Goal: Check status: Check status

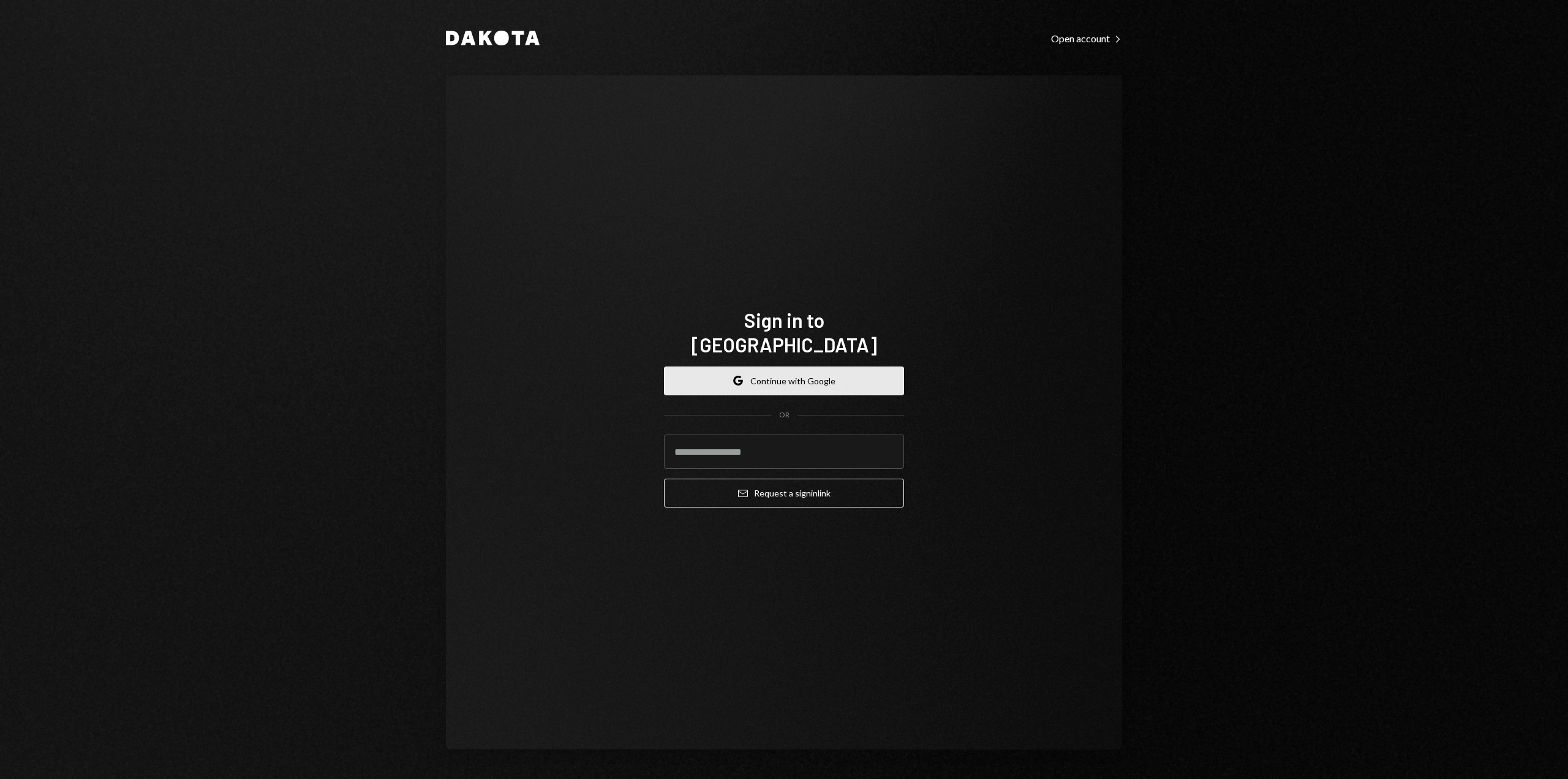
click at [868, 372] on button "Google Continue with Google" at bounding box center [784, 381] width 240 height 29
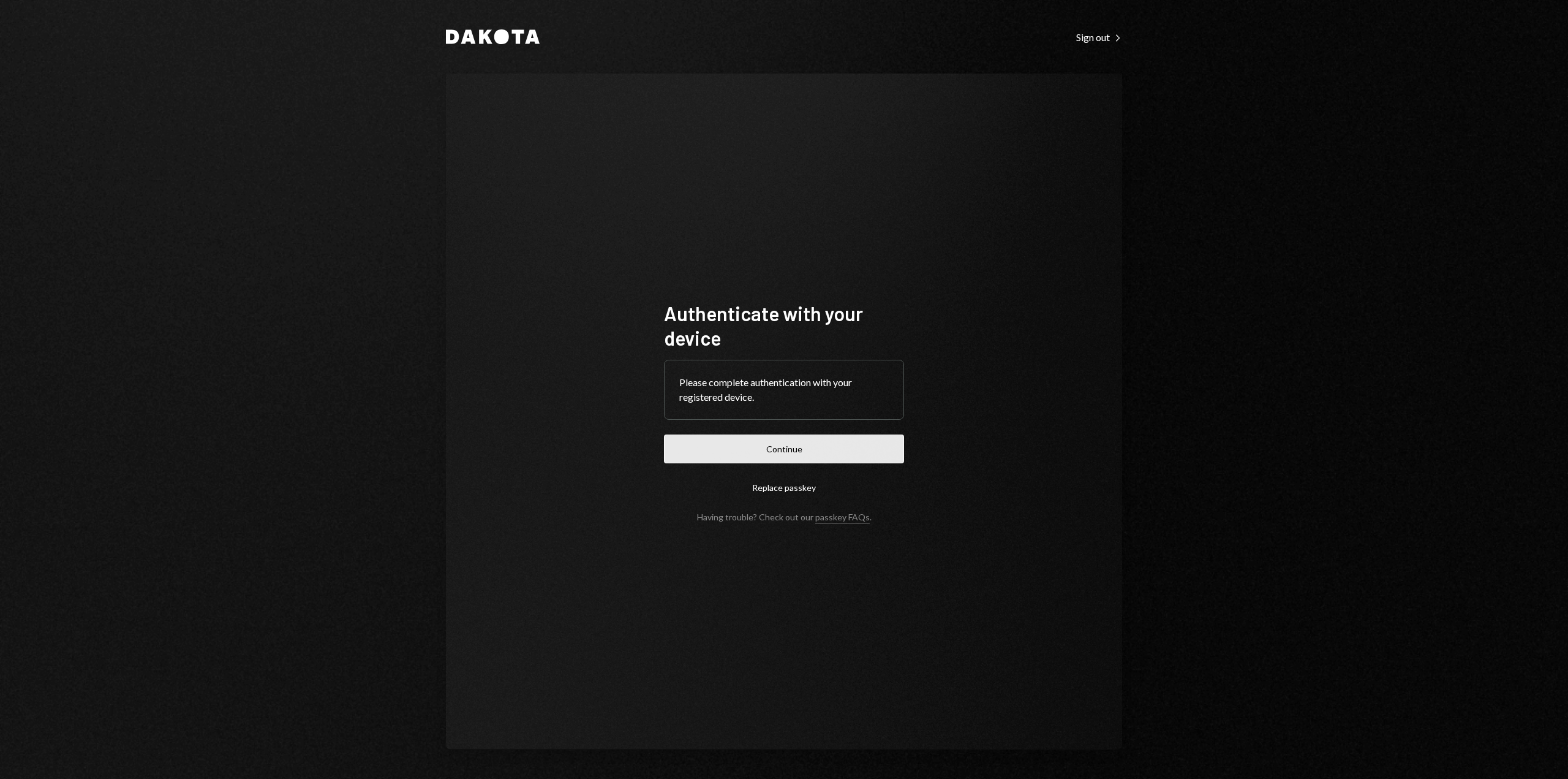
click at [729, 449] on button "Continue" at bounding box center [784, 449] width 240 height 29
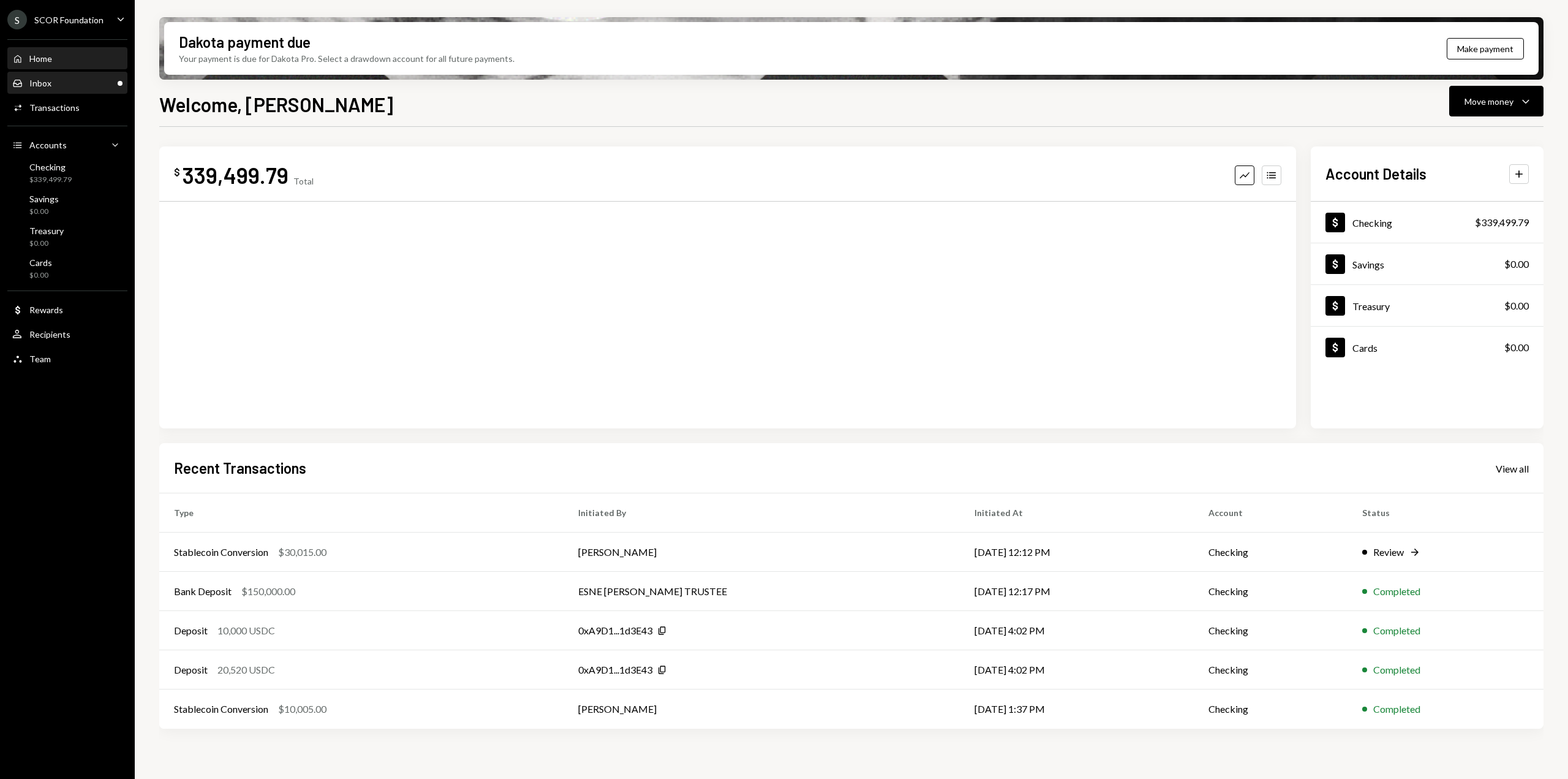
click at [83, 78] on div "Inbox Inbox" at bounding box center [67, 83] width 111 height 11
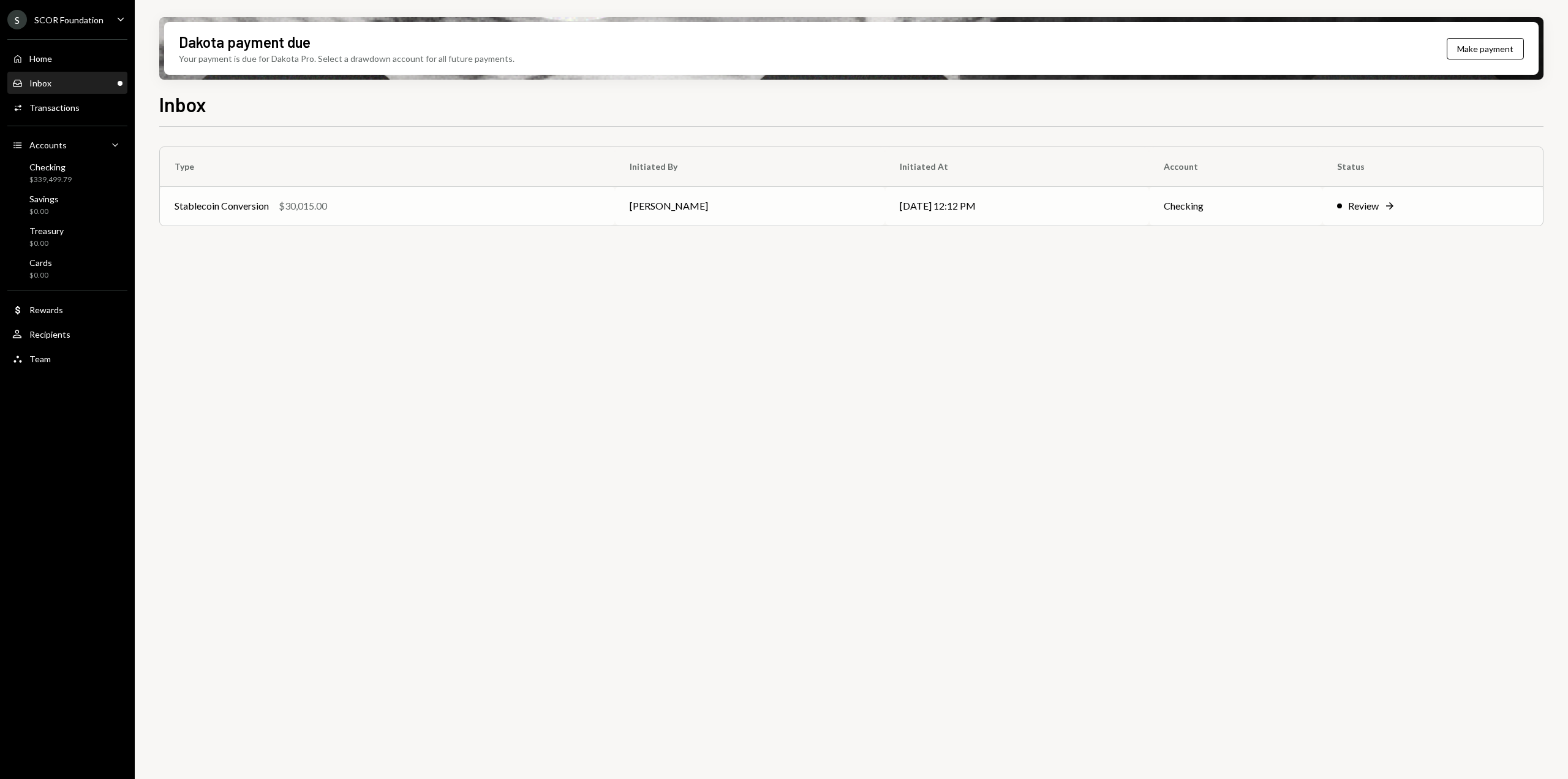
click at [537, 203] on div "Stablecoin Conversion $30,015.00" at bounding box center [387, 206] width 426 height 15
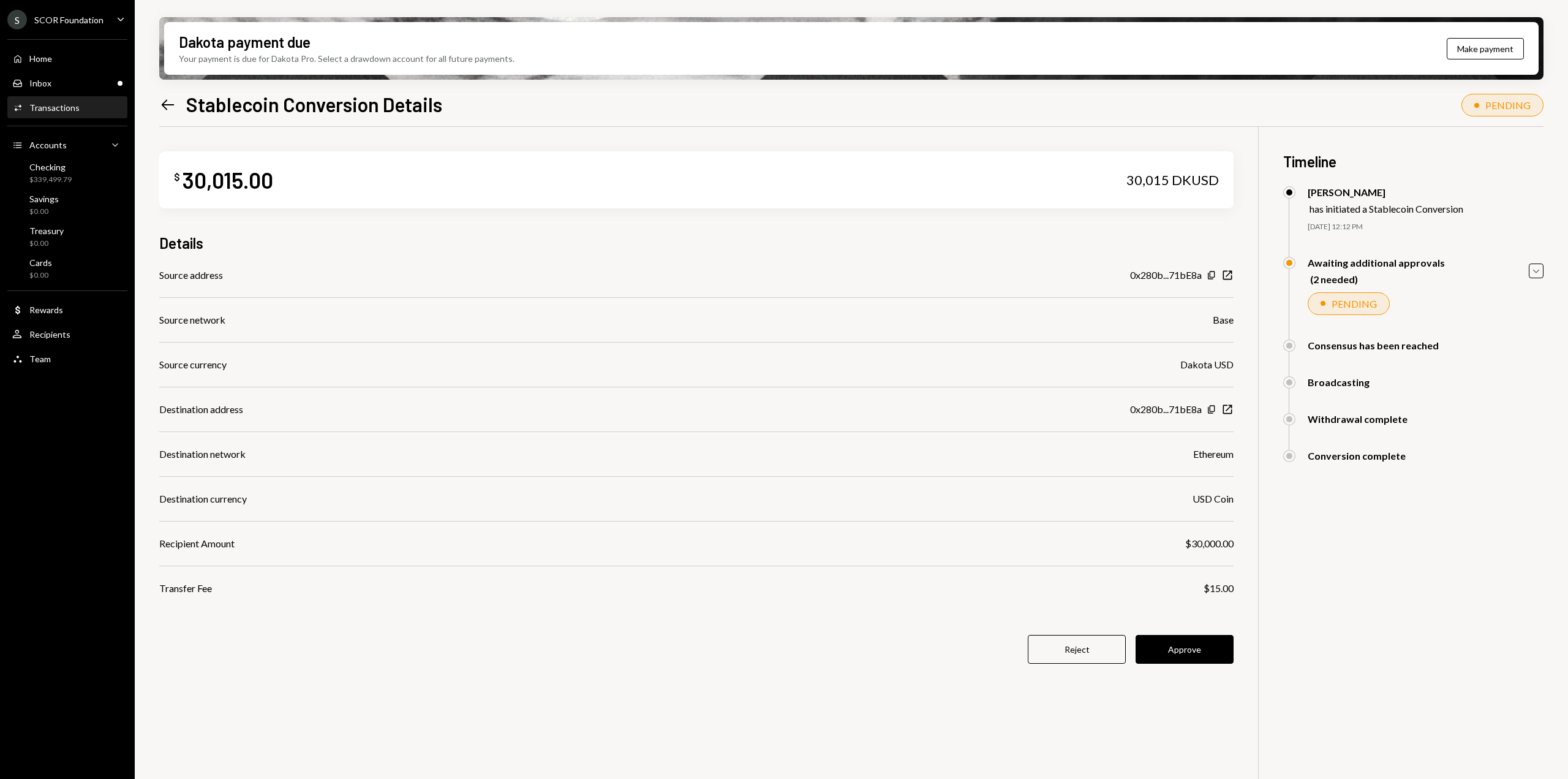
click at [1175, 655] on button "Approve" at bounding box center [1184, 649] width 98 height 29
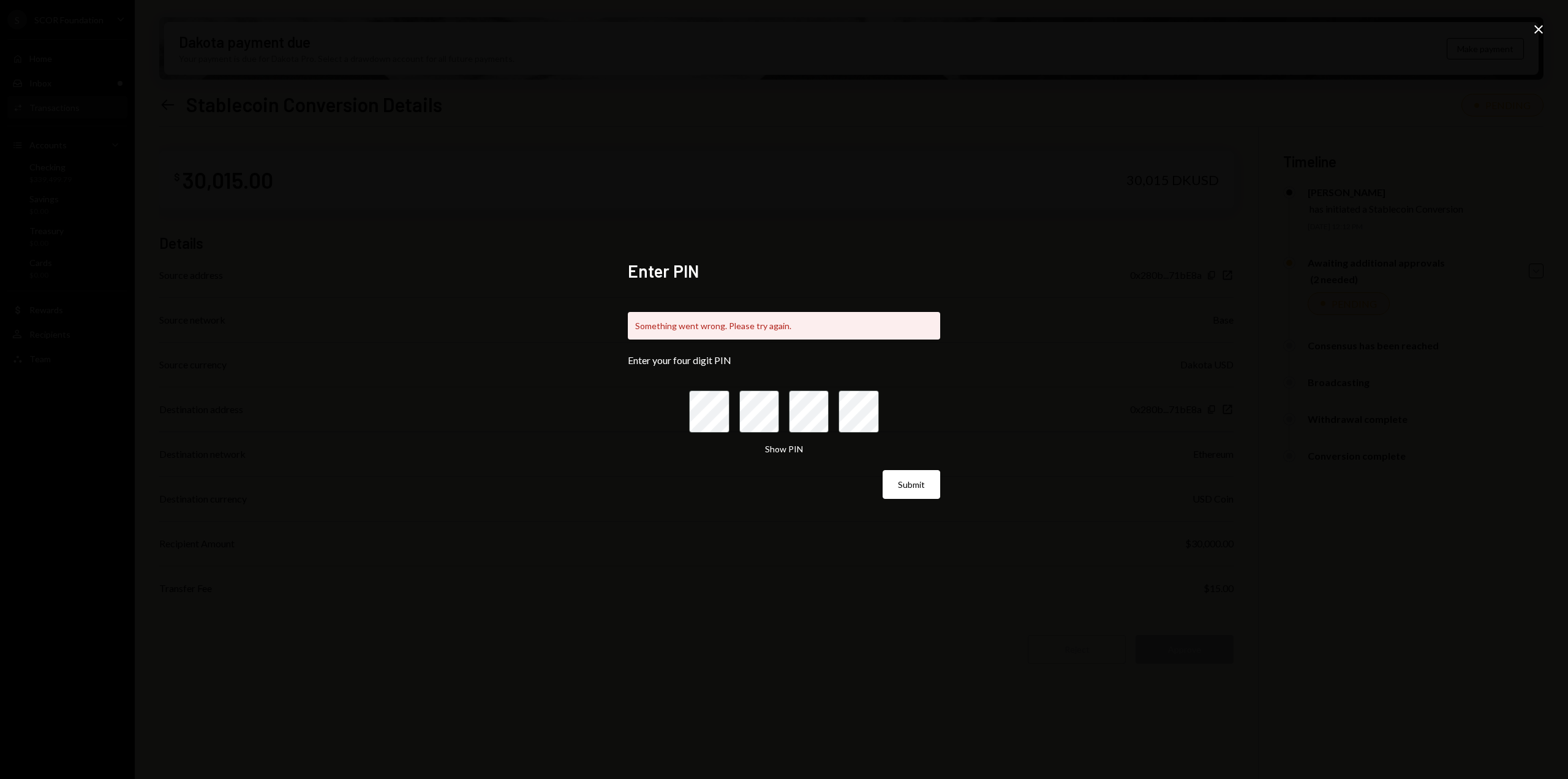
click at [1538, 34] on icon "Close" at bounding box center [1538, 29] width 15 height 15
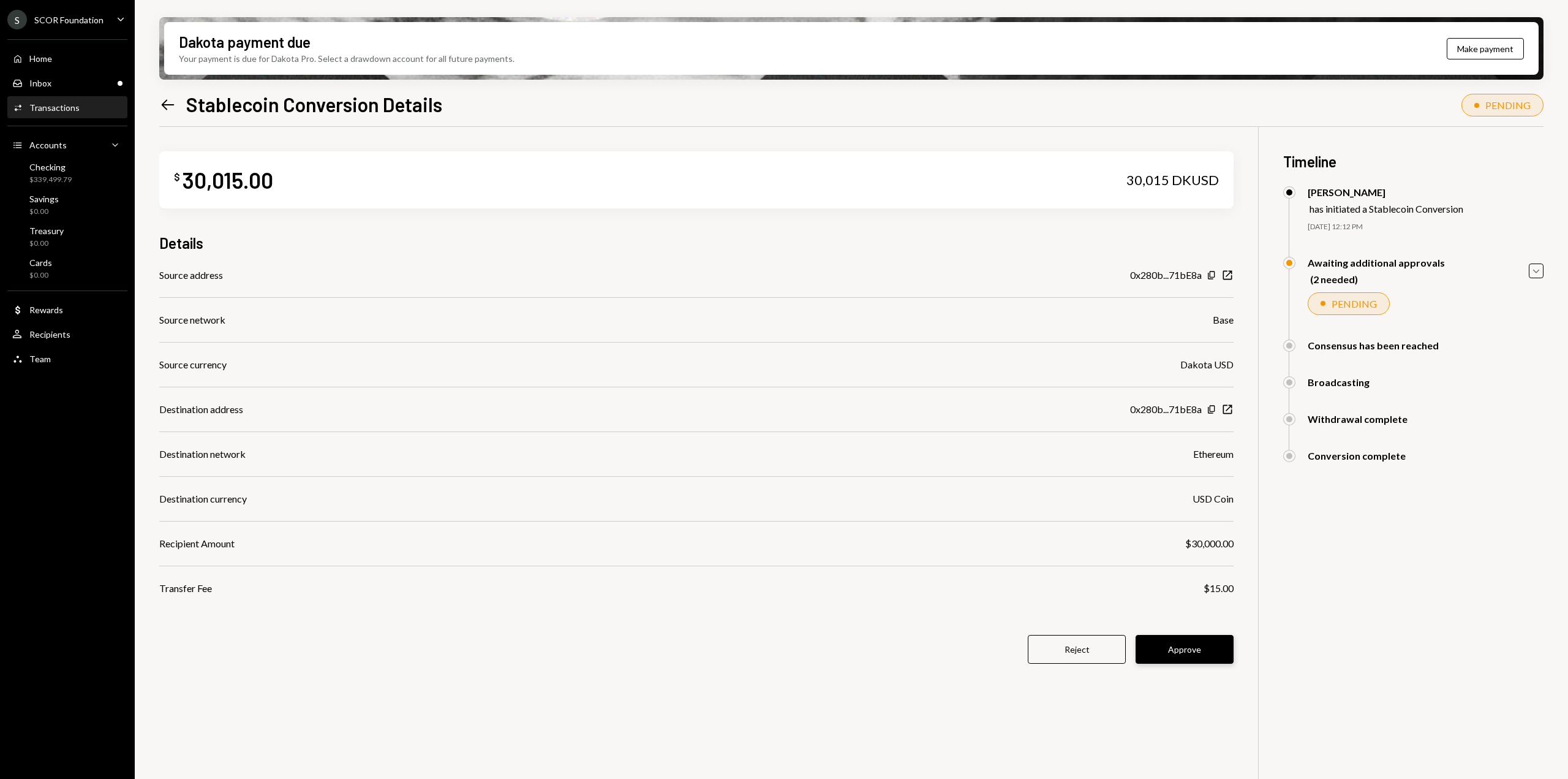
click at [1176, 645] on button "Approve" at bounding box center [1184, 649] width 98 height 29
click at [81, 50] on div "Home Home" at bounding box center [67, 58] width 111 height 21
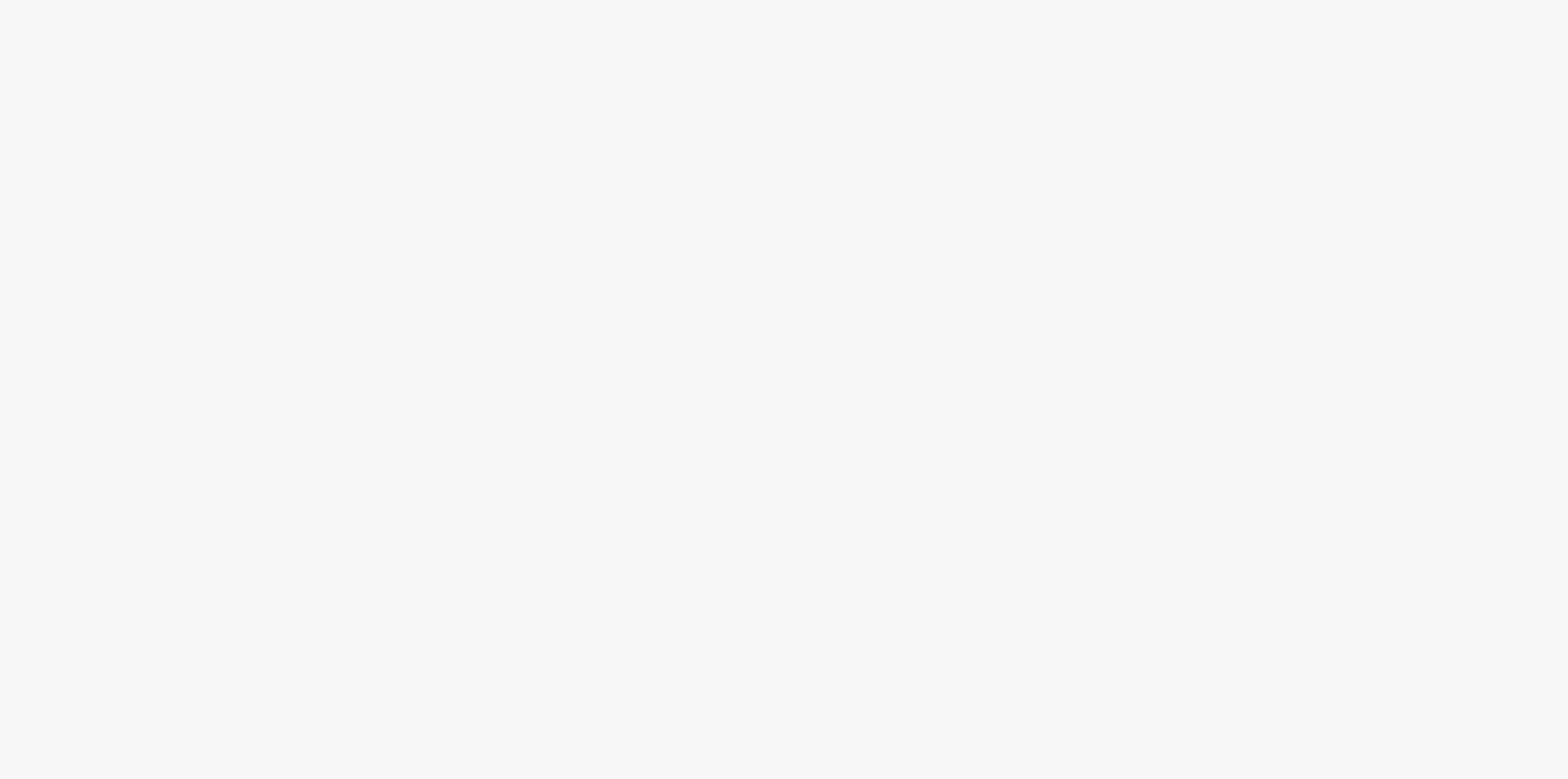
click at [81, 50] on div at bounding box center [784, 390] width 1568 height 779
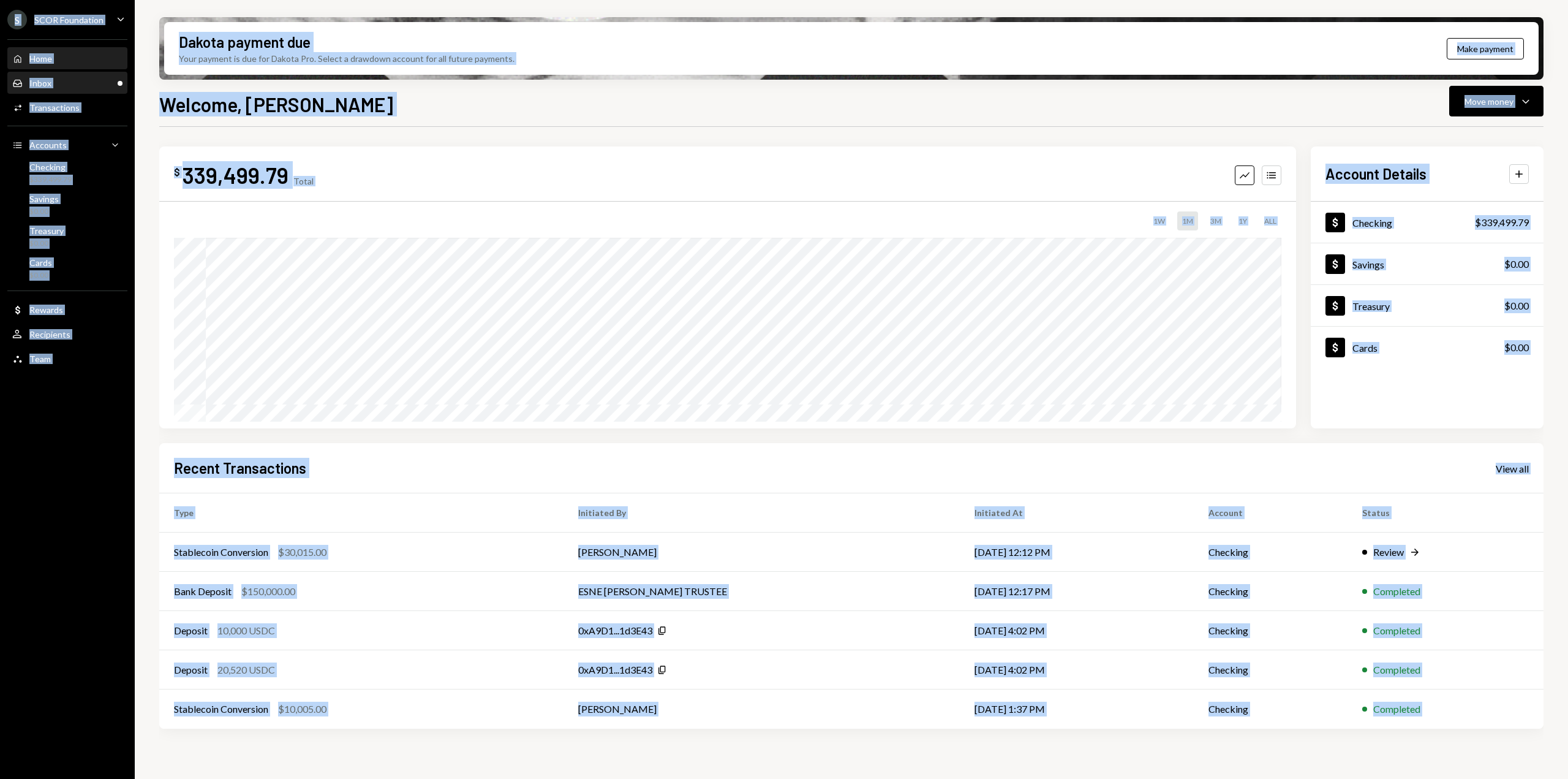
click at [81, 78] on div "Inbox Inbox" at bounding box center [67, 83] width 111 height 11
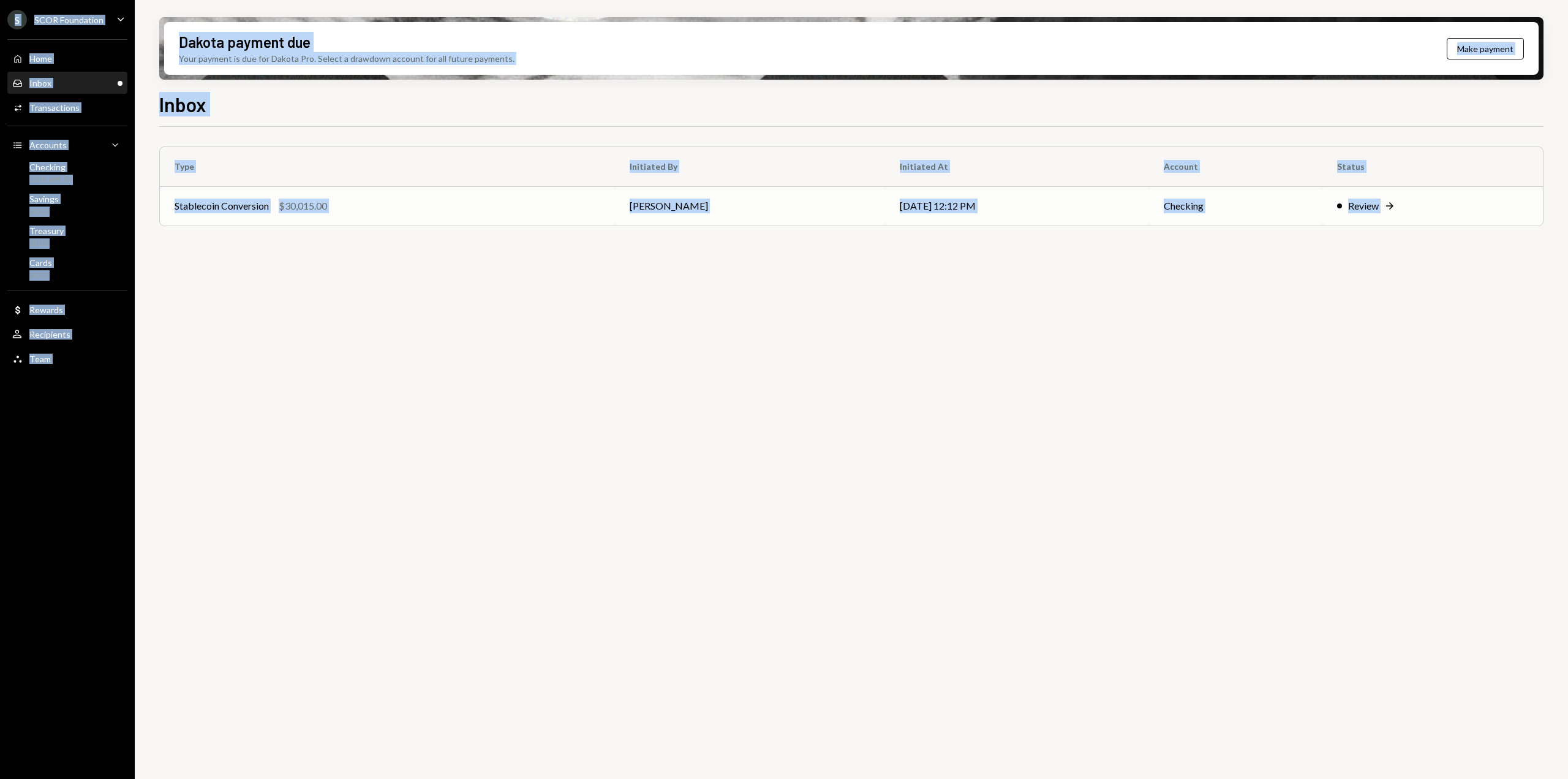
click at [393, 209] on div "Stablecoin Conversion $30,015.00" at bounding box center [387, 206] width 426 height 15
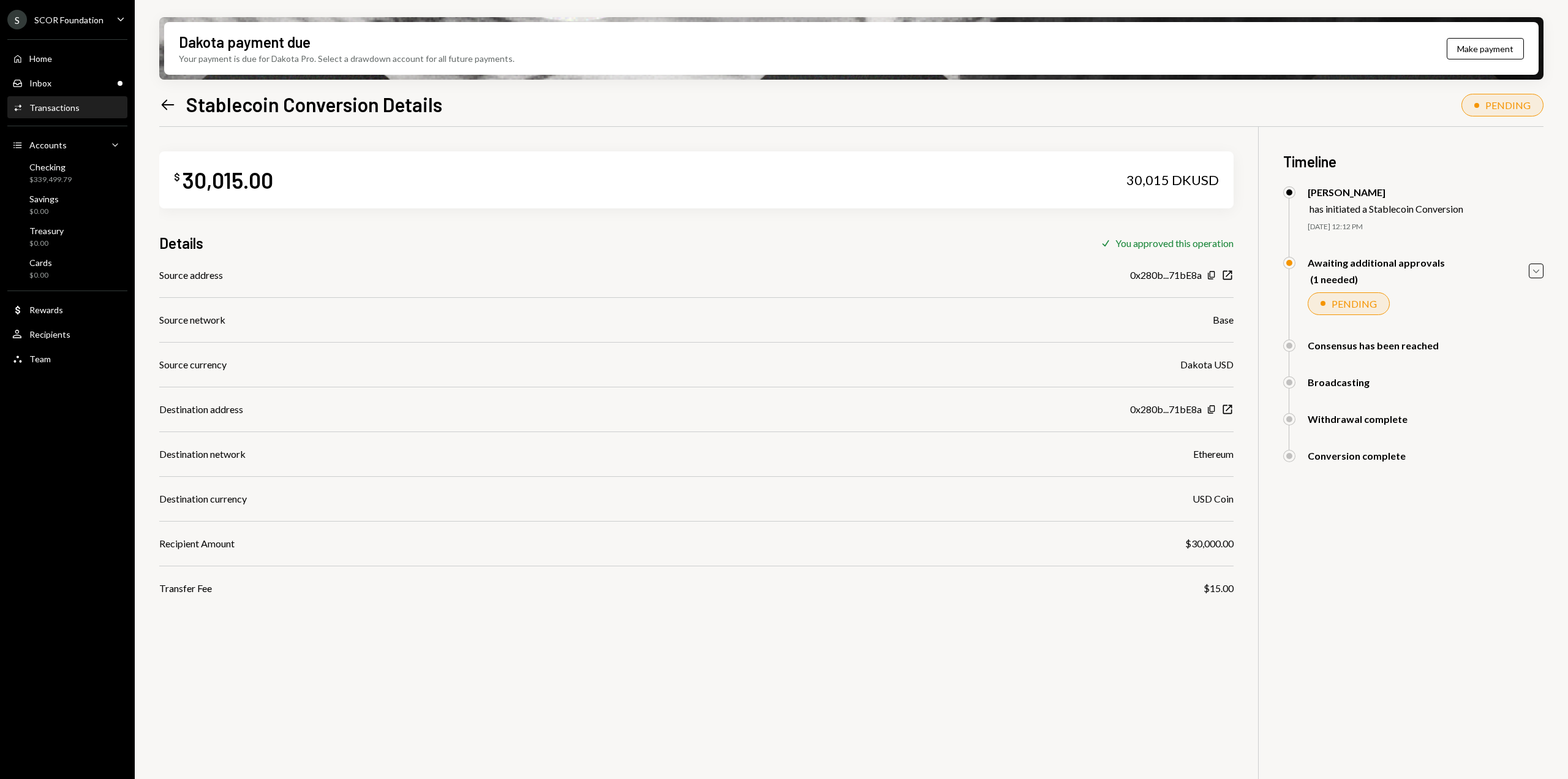
drag, startPoint x: 477, startPoint y: 515, endPoint x: 489, endPoint y: 518, distance: 12.4
click at [479, 515] on div "Source address 0x280b...71bE8a Copy New Window Source network Base Source curre…" at bounding box center [696, 432] width 1074 height 328
click at [70, 21] on div "SCOR Foundation" at bounding box center [69, 20] width 69 height 11
click at [56, 11] on div "S SCOR Foundation" at bounding box center [54, 20] width 96 height 20
click at [41, 63] on div "Home" at bounding box center [41, 58] width 23 height 11
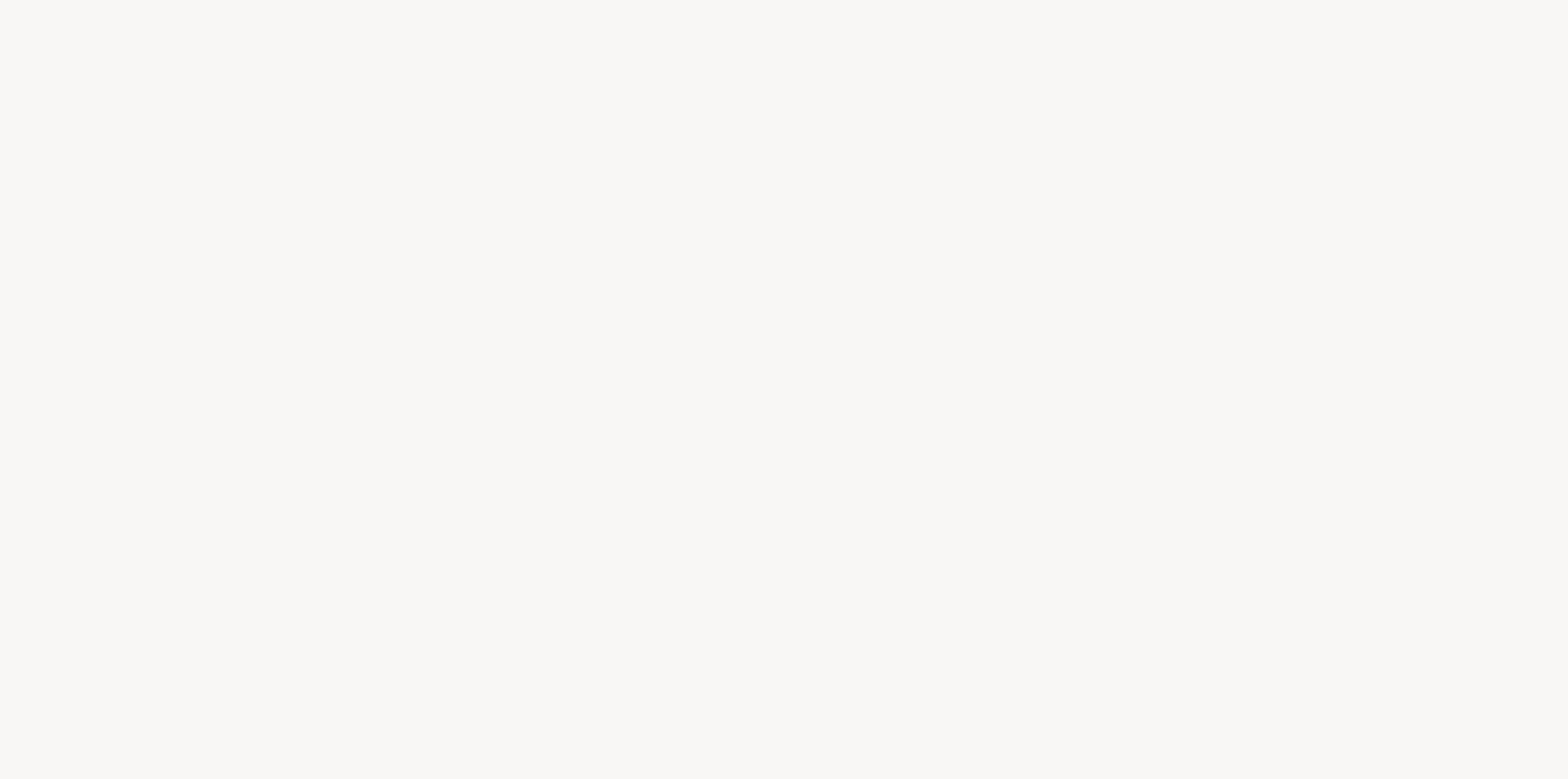
click at [41, 63] on div at bounding box center [784, 390] width 1568 height 779
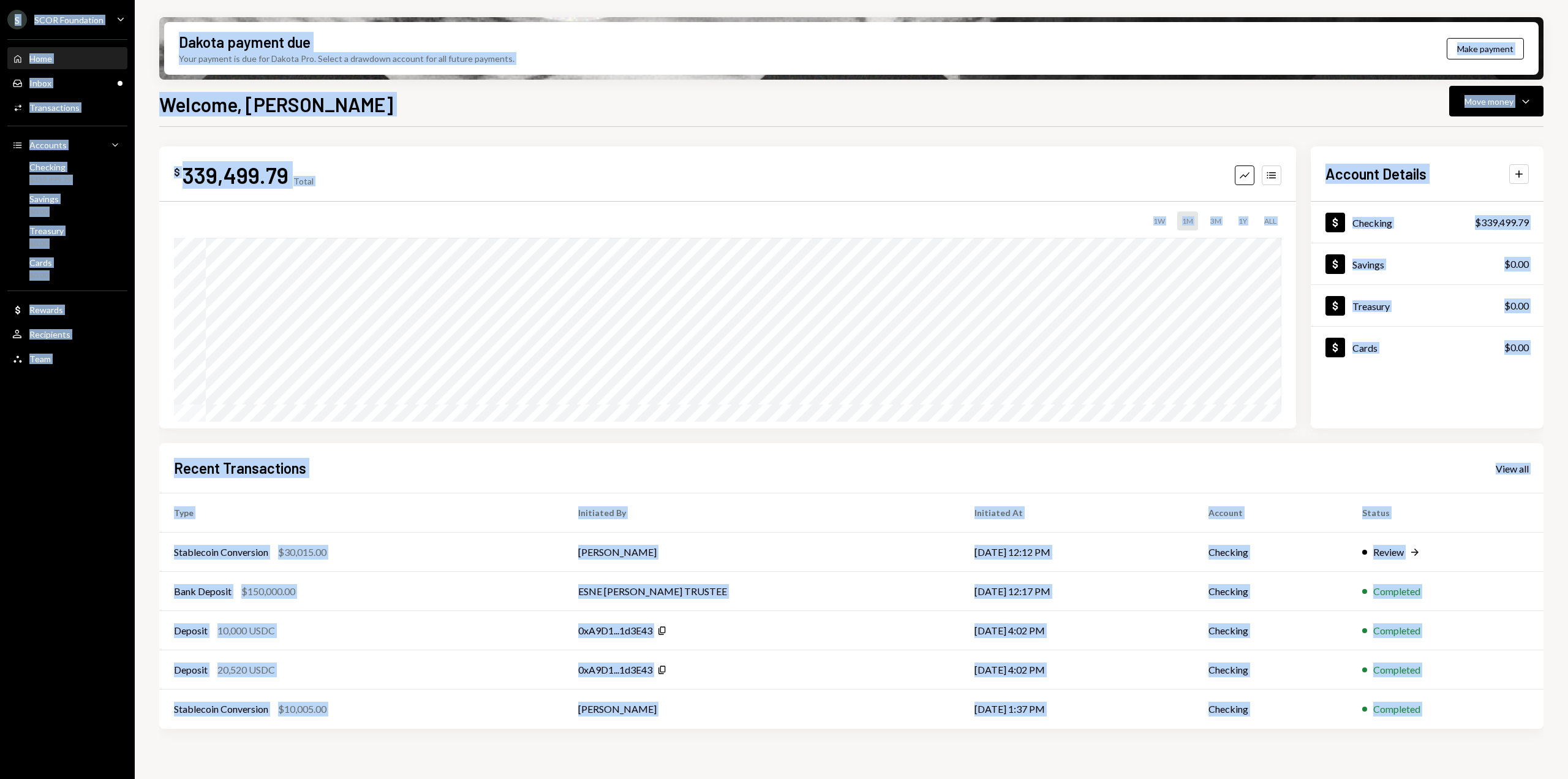
click at [445, 149] on div "$ 339,499.79 Total Graph Accounts 1W 1M 3M 1Y ALL" at bounding box center [727, 287] width 1137 height 282
